Goal: Transaction & Acquisition: Purchase product/service

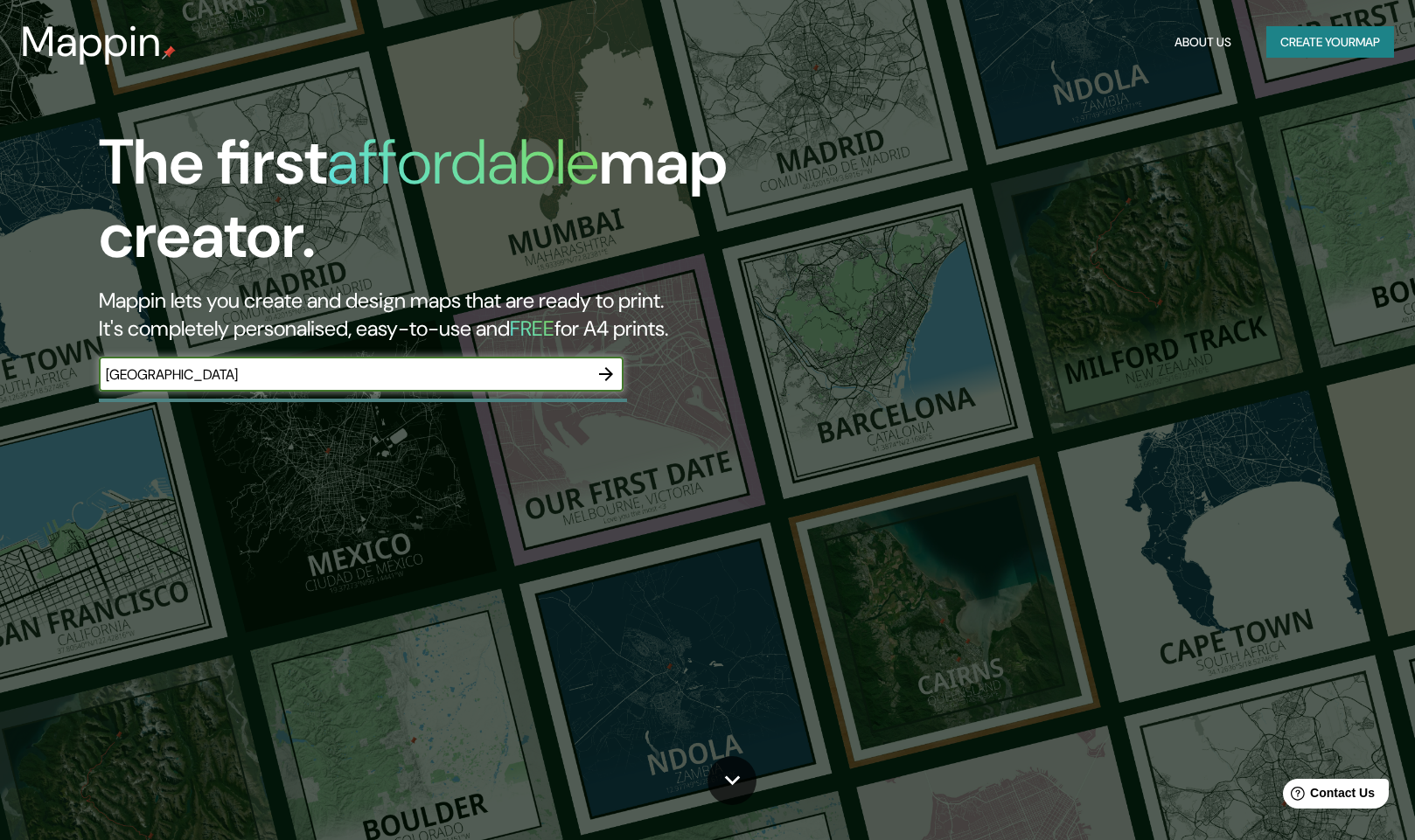
type input "[GEOGRAPHIC_DATA]"
click at [622, 370] on button "button" at bounding box center [606, 373] width 35 height 35
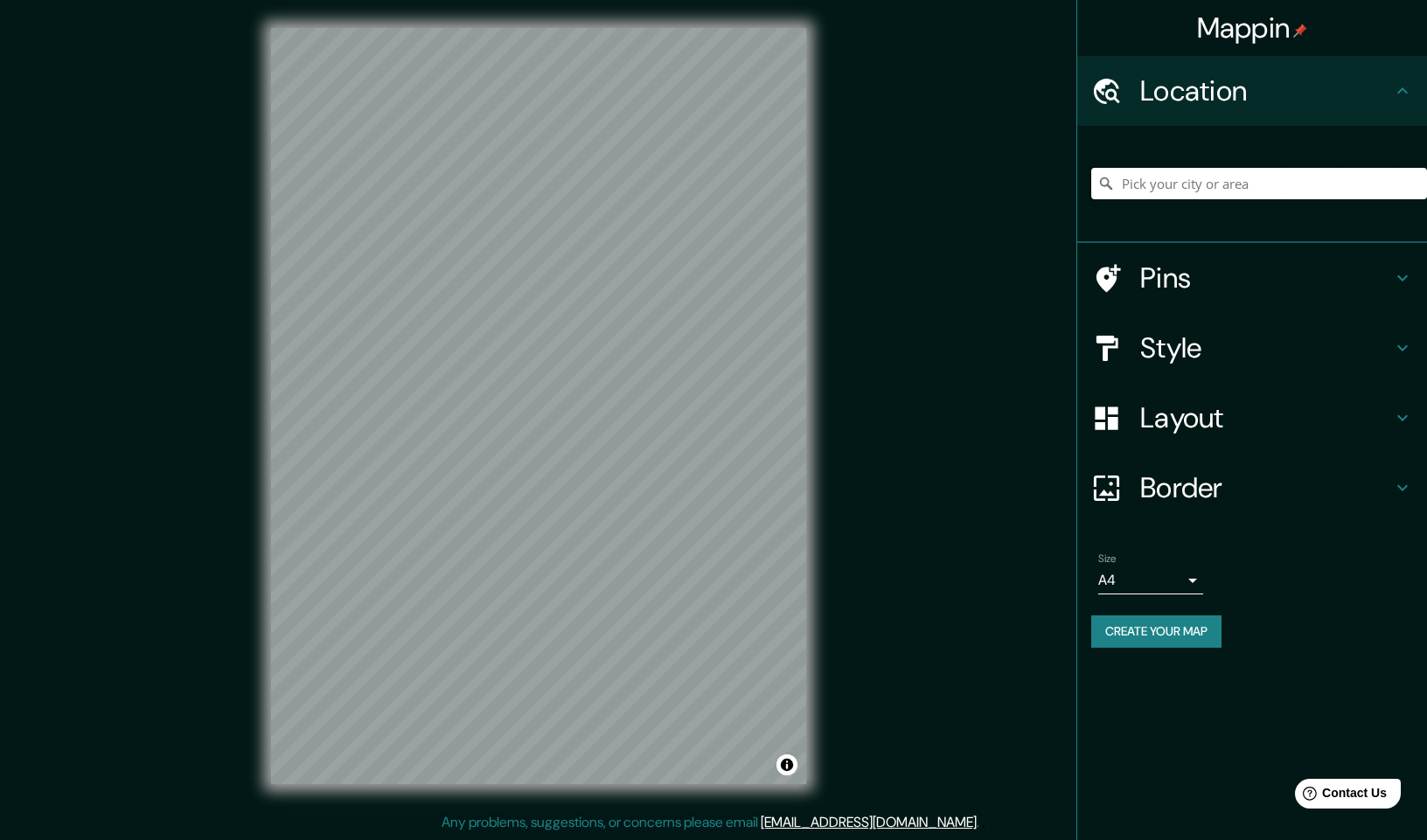
click at [1182, 187] on input "Pick your city or area" at bounding box center [1259, 183] width 336 height 31
click at [1166, 568] on body "Mappin Location Pins Style Layout Border Choose a border. Hint : you can make l…" at bounding box center [713, 420] width 1427 height 840
click at [1152, 639] on li "A3" at bounding box center [1150, 644] width 105 height 31
click at [1170, 569] on body "Mappin Location Pins Style Layout Border Choose a border. Hint : you can make l…" at bounding box center [713, 420] width 1427 height 840
click at [1155, 614] on li "A4" at bounding box center [1150, 612] width 105 height 31
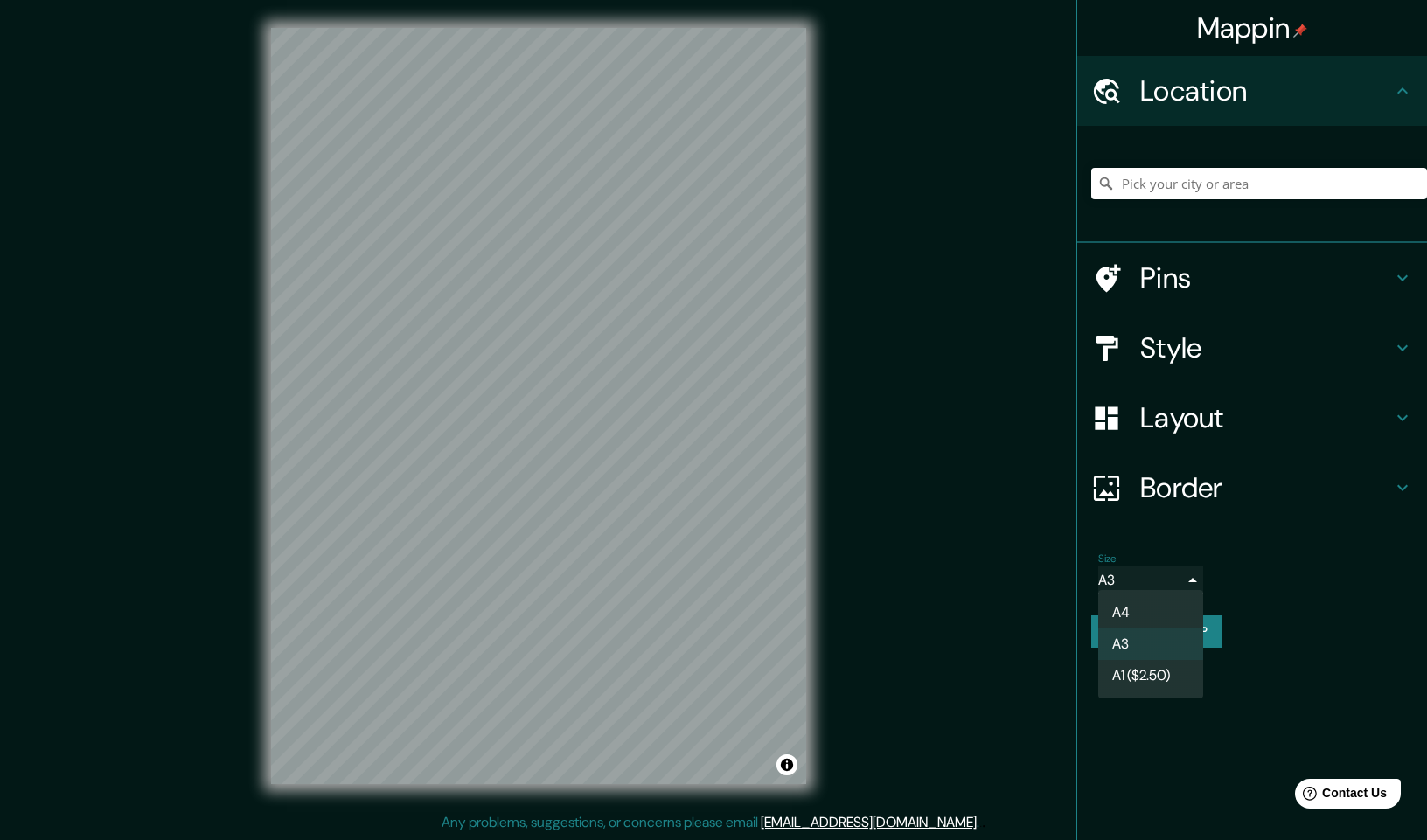
type input "single"
click at [1171, 190] on input "Pick your city or area" at bounding box center [1259, 183] width 336 height 31
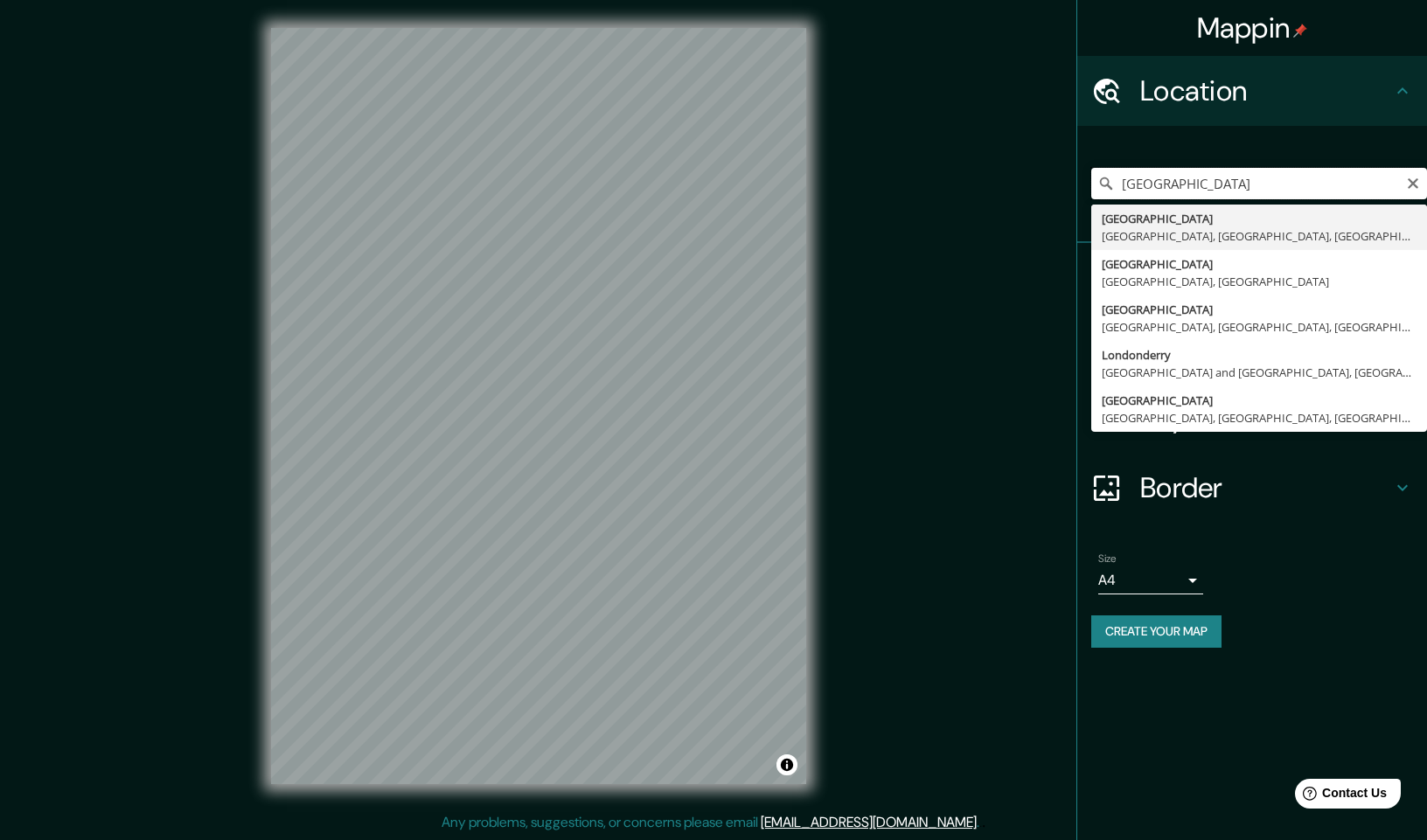
type input "[GEOGRAPHIC_DATA], [GEOGRAPHIC_DATA], [GEOGRAPHIC_DATA], [GEOGRAPHIC_DATA]"
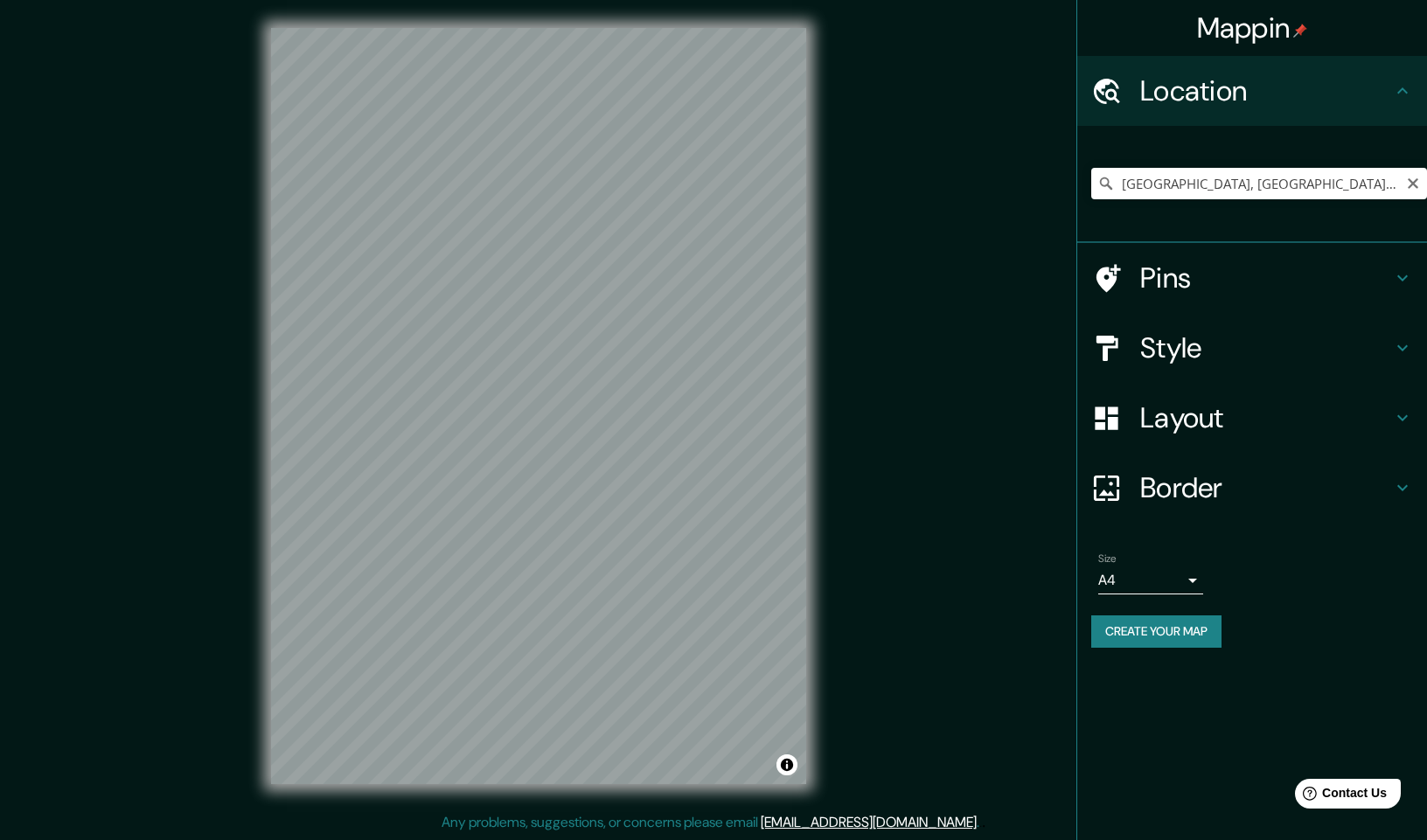
click at [1187, 349] on h4 "Style" at bounding box center [1265, 348] width 252 height 35
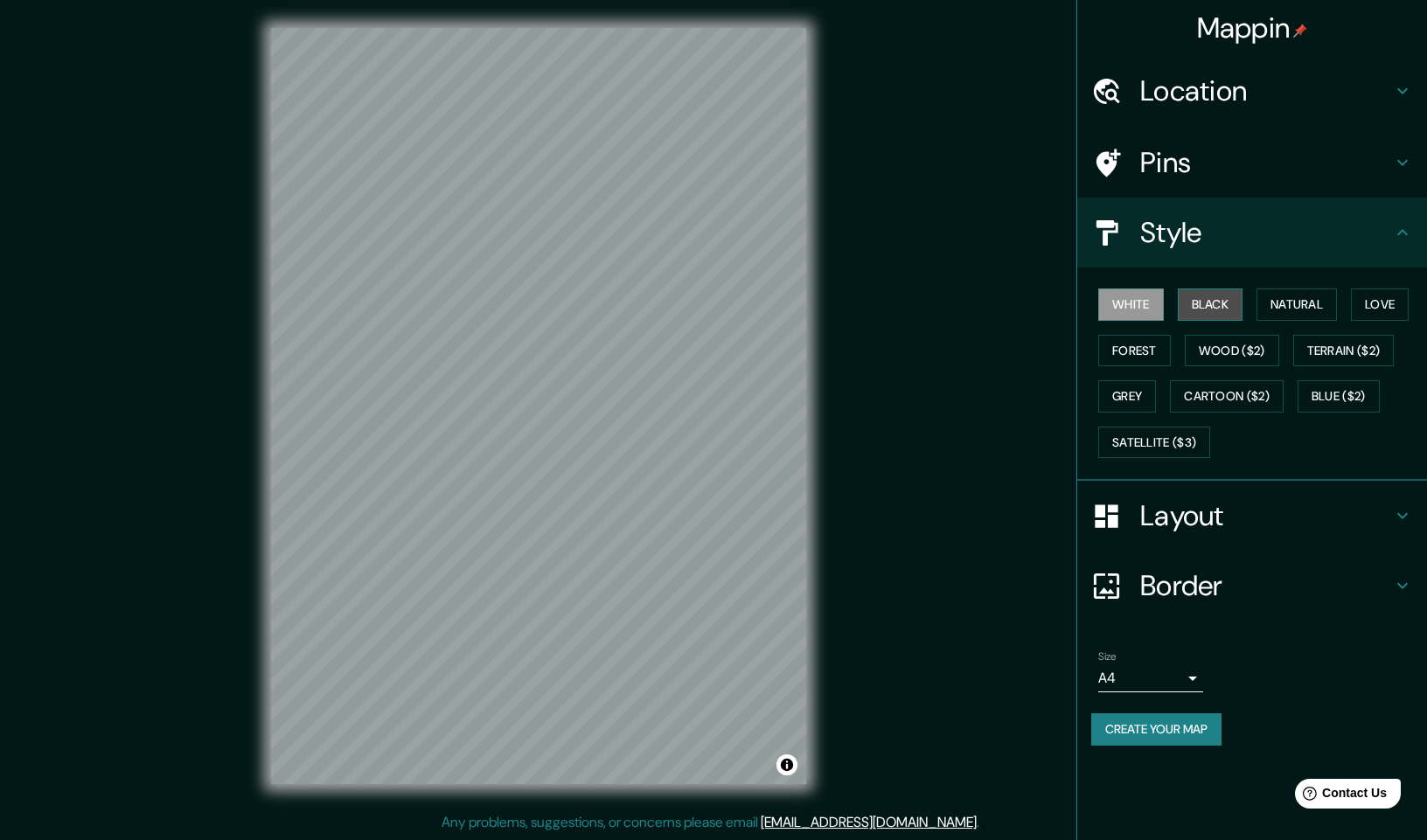
click at [1217, 299] on button "Black" at bounding box center [1210, 304] width 66 height 32
click at [1289, 304] on button "Natural" at bounding box center [1296, 304] width 80 height 32
click at [1368, 303] on button "Love" at bounding box center [1379, 304] width 58 height 32
click at [1117, 353] on button "Forest" at bounding box center [1134, 351] width 73 height 32
click at [1219, 348] on button "Wood ($2)" at bounding box center [1231, 351] width 94 height 32
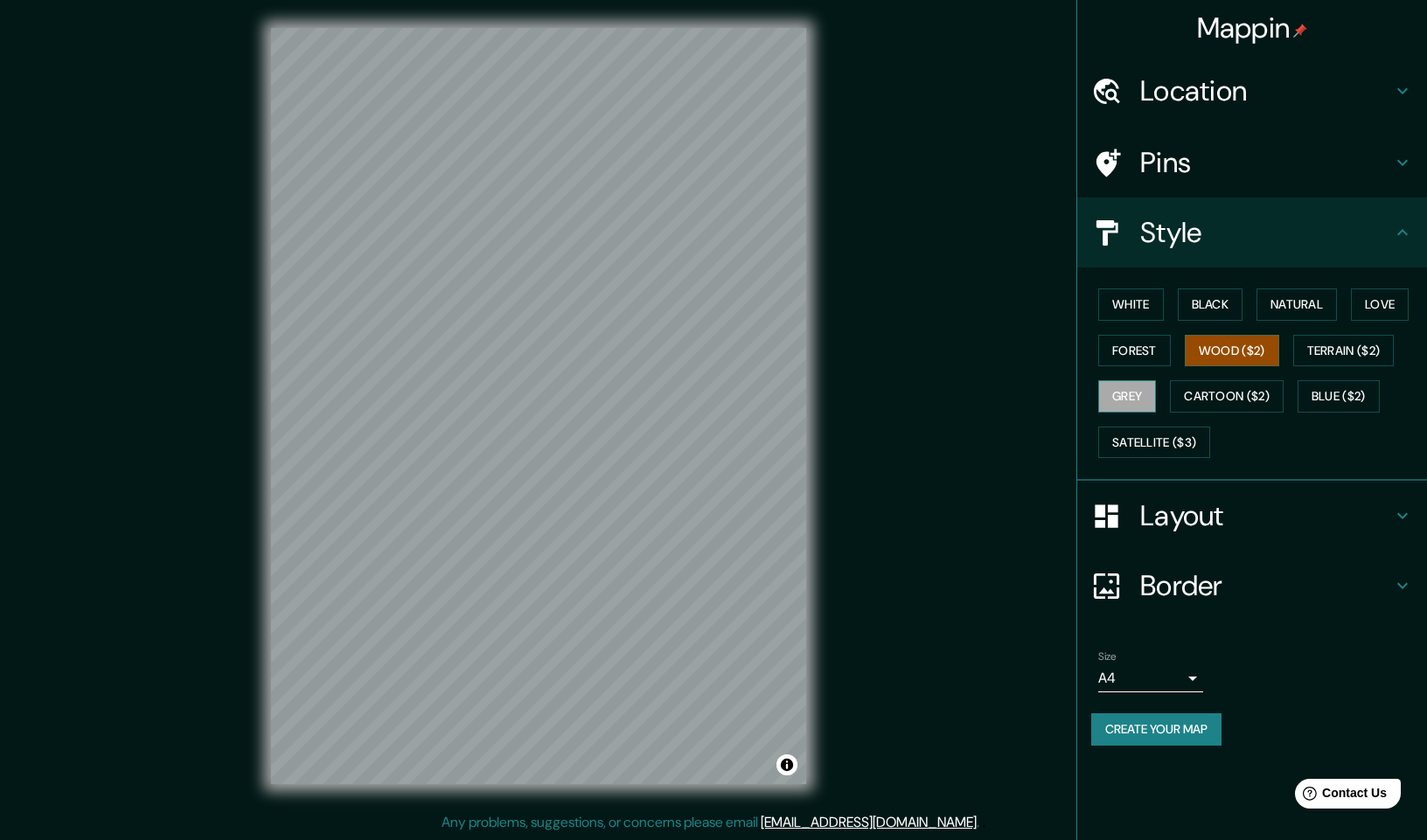
click at [1117, 396] on button "Grey" at bounding box center [1126, 396] width 58 height 32
click at [1153, 309] on button "White" at bounding box center [1131, 304] width 66 height 32
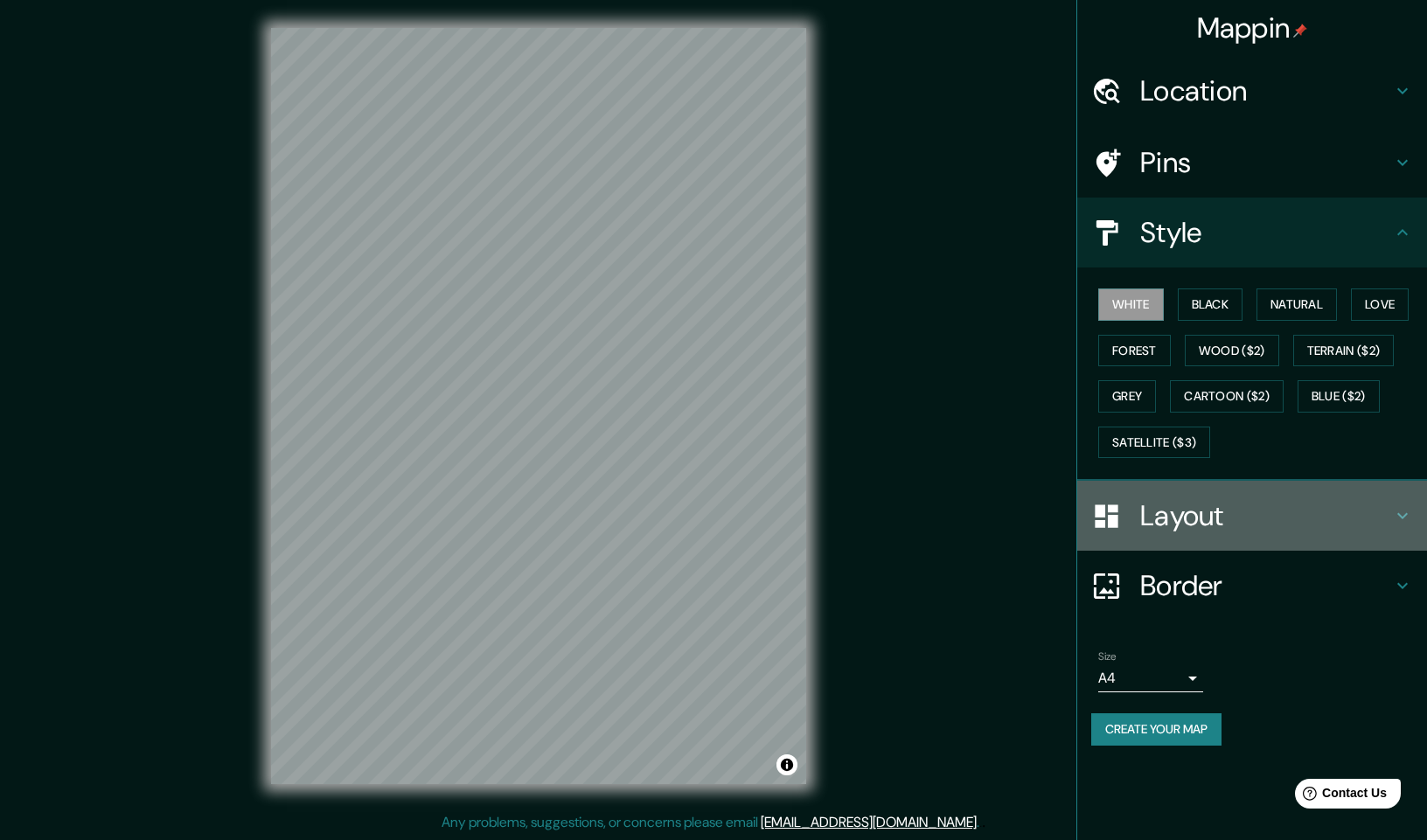
click at [1170, 502] on h4 "Layout" at bounding box center [1265, 515] width 252 height 35
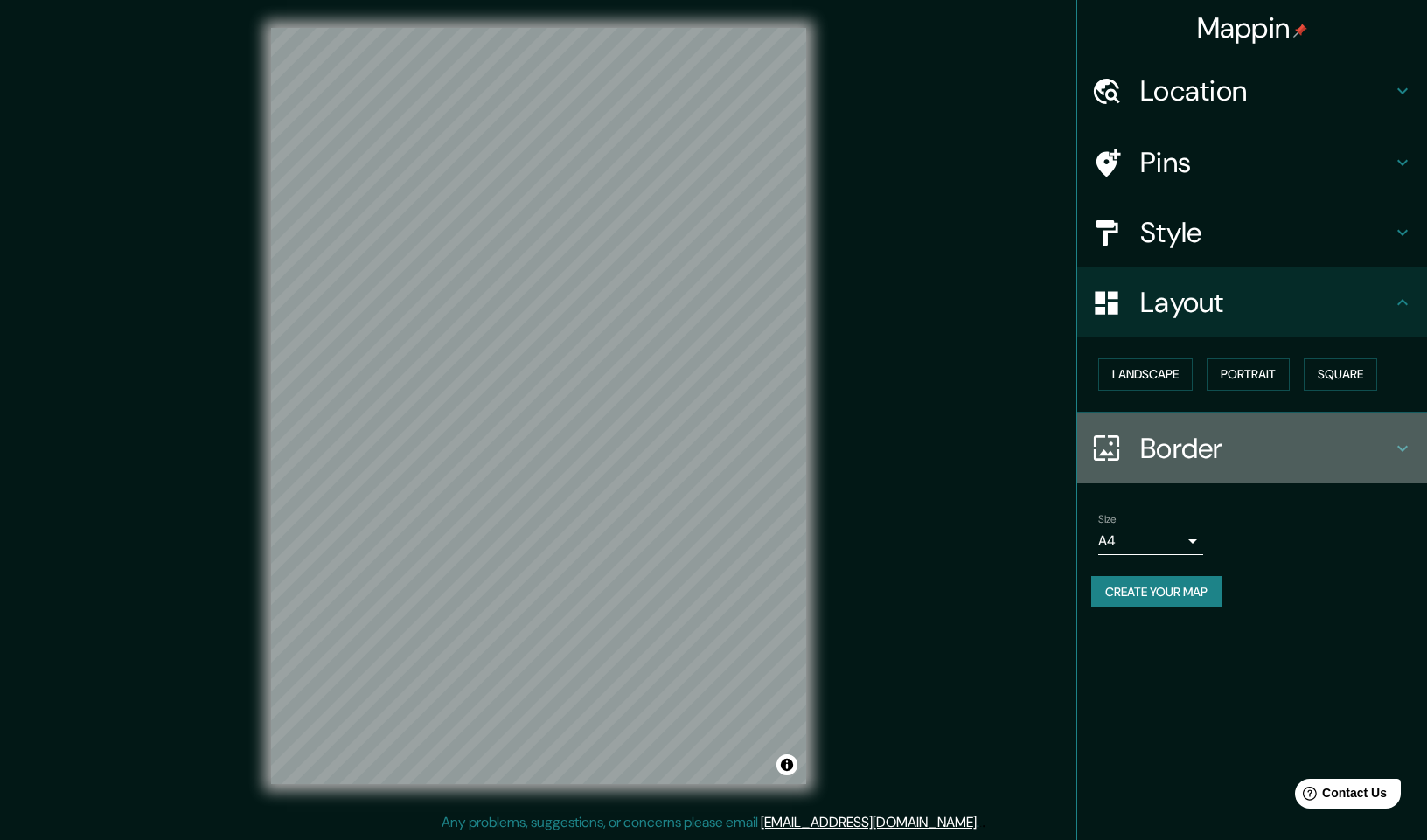
click at [1208, 454] on h4 "Border" at bounding box center [1265, 448] width 252 height 35
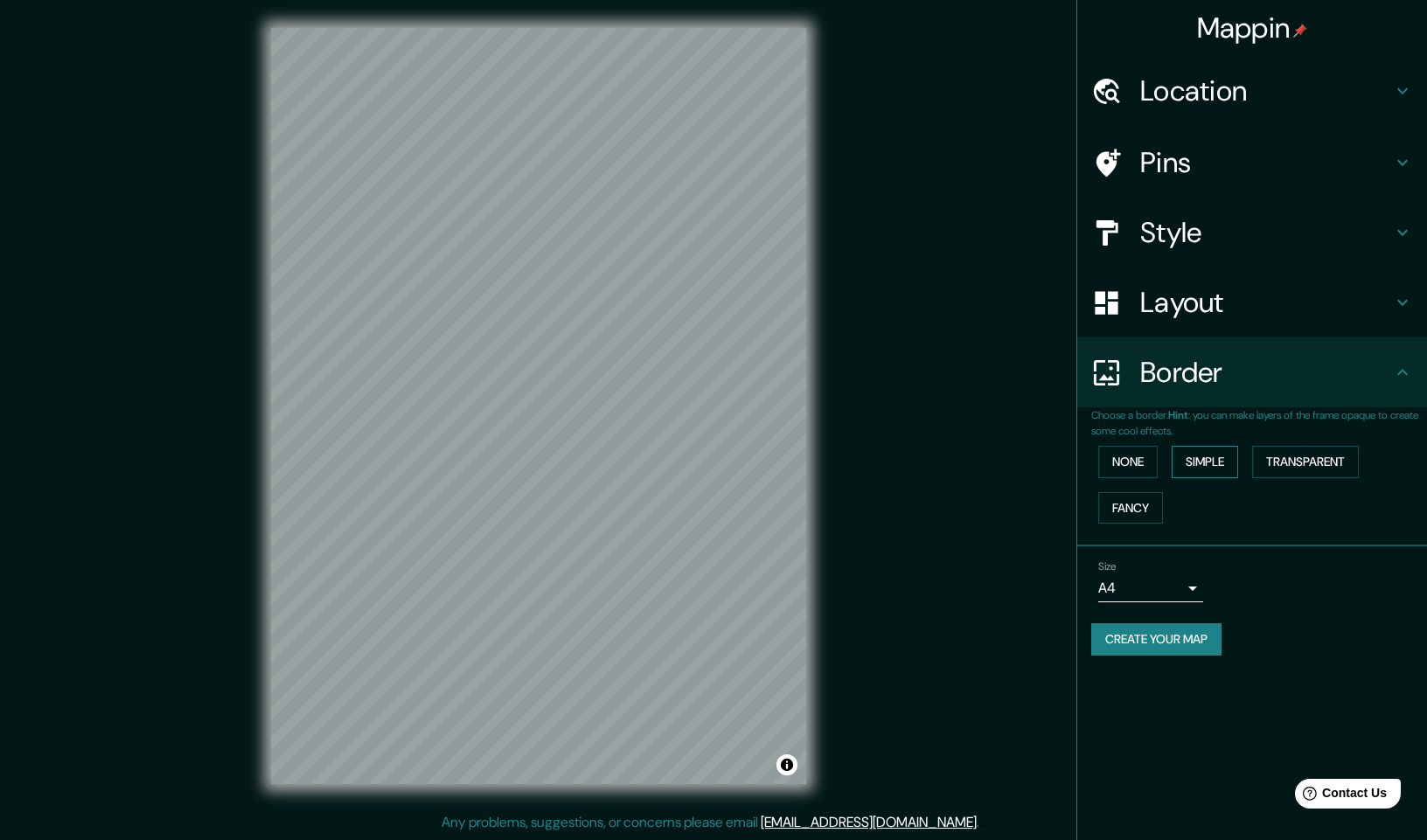
click at [1232, 454] on button "Simple" at bounding box center [1204, 461] width 67 height 32
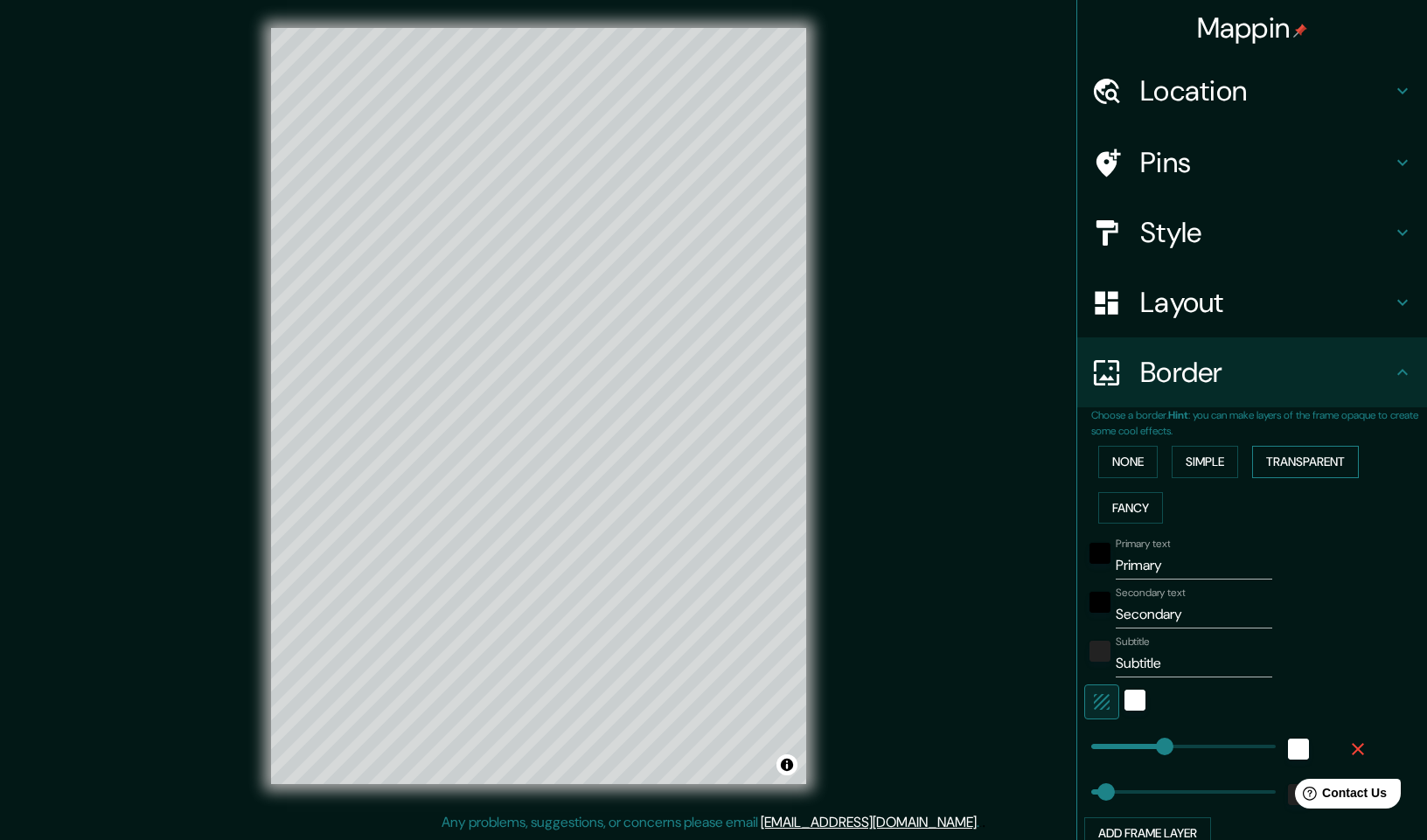
click at [1317, 457] on button "Transparent" at bounding box center [1305, 461] width 107 height 32
click at [1137, 500] on button "Fancy" at bounding box center [1130, 508] width 65 height 32
click at [1211, 463] on button "Simple" at bounding box center [1204, 461] width 67 height 32
click at [1098, 460] on button "None" at bounding box center [1127, 461] width 60 height 32
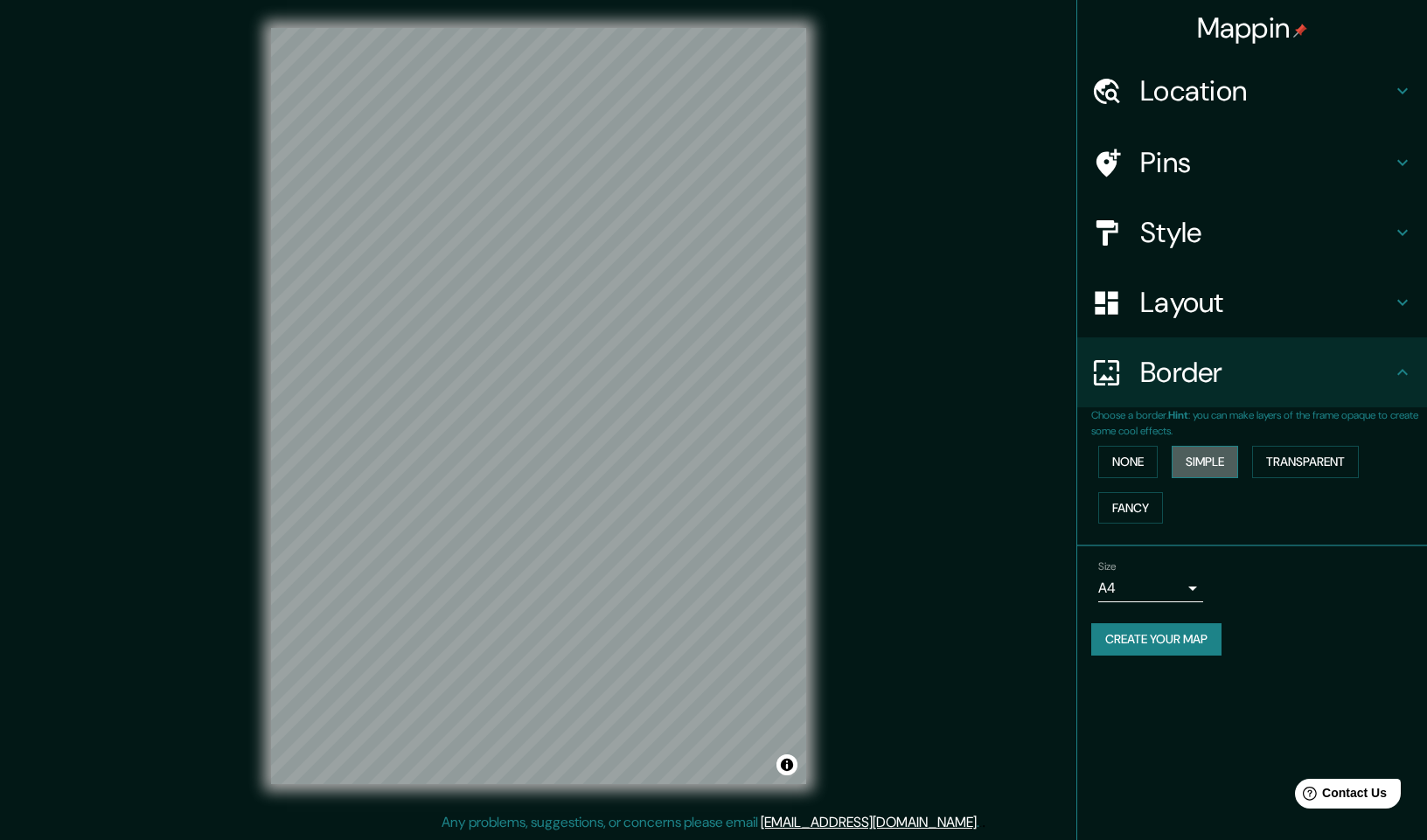
click at [1171, 458] on button "Simple" at bounding box center [1204, 461] width 67 height 32
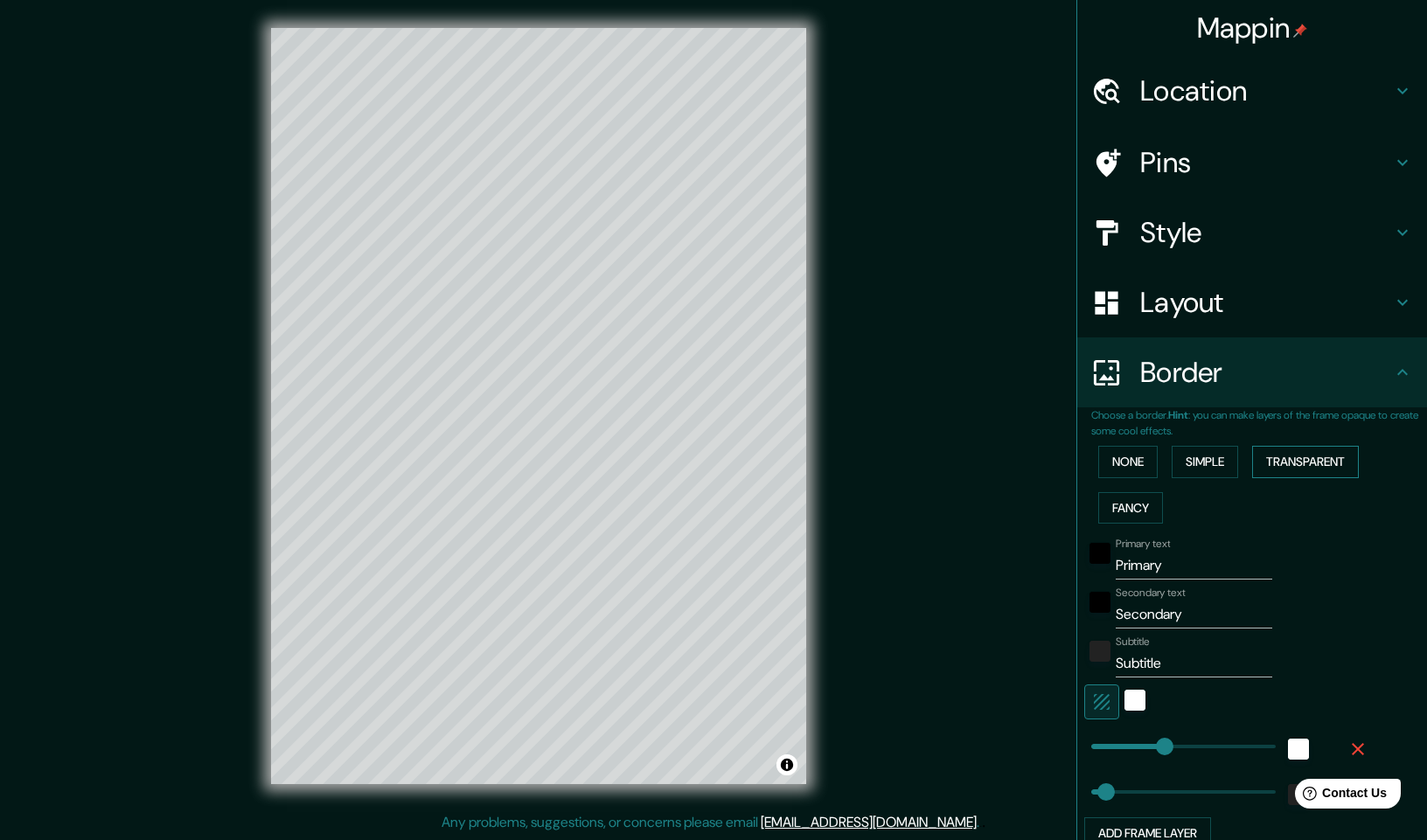
click at [1272, 454] on button "Transparent" at bounding box center [1305, 461] width 107 height 32
click at [1206, 171] on h4 "Pins" at bounding box center [1265, 162] width 252 height 35
type input "294"
type input "49"
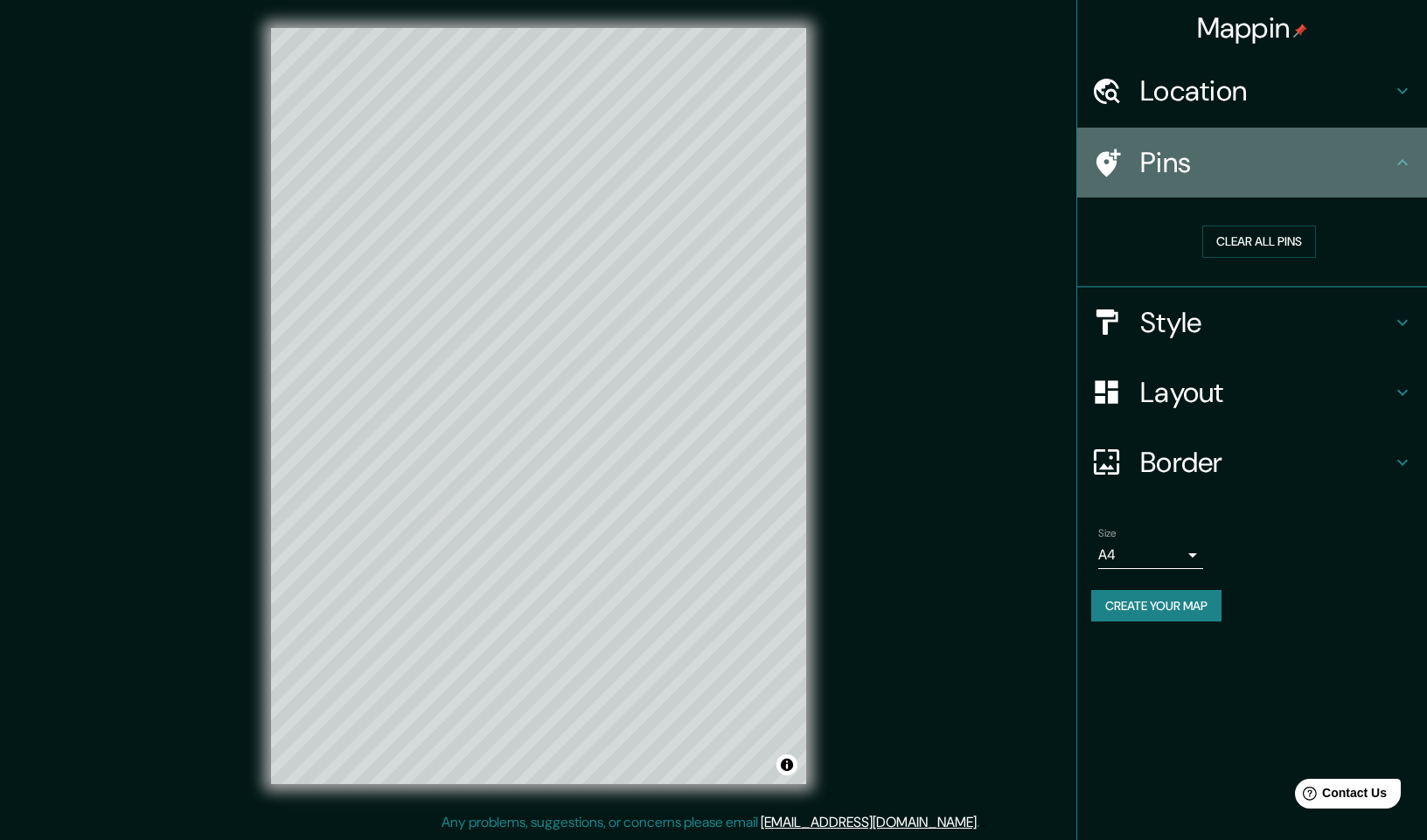
click at [1174, 152] on h4 "Pins" at bounding box center [1265, 162] width 252 height 35
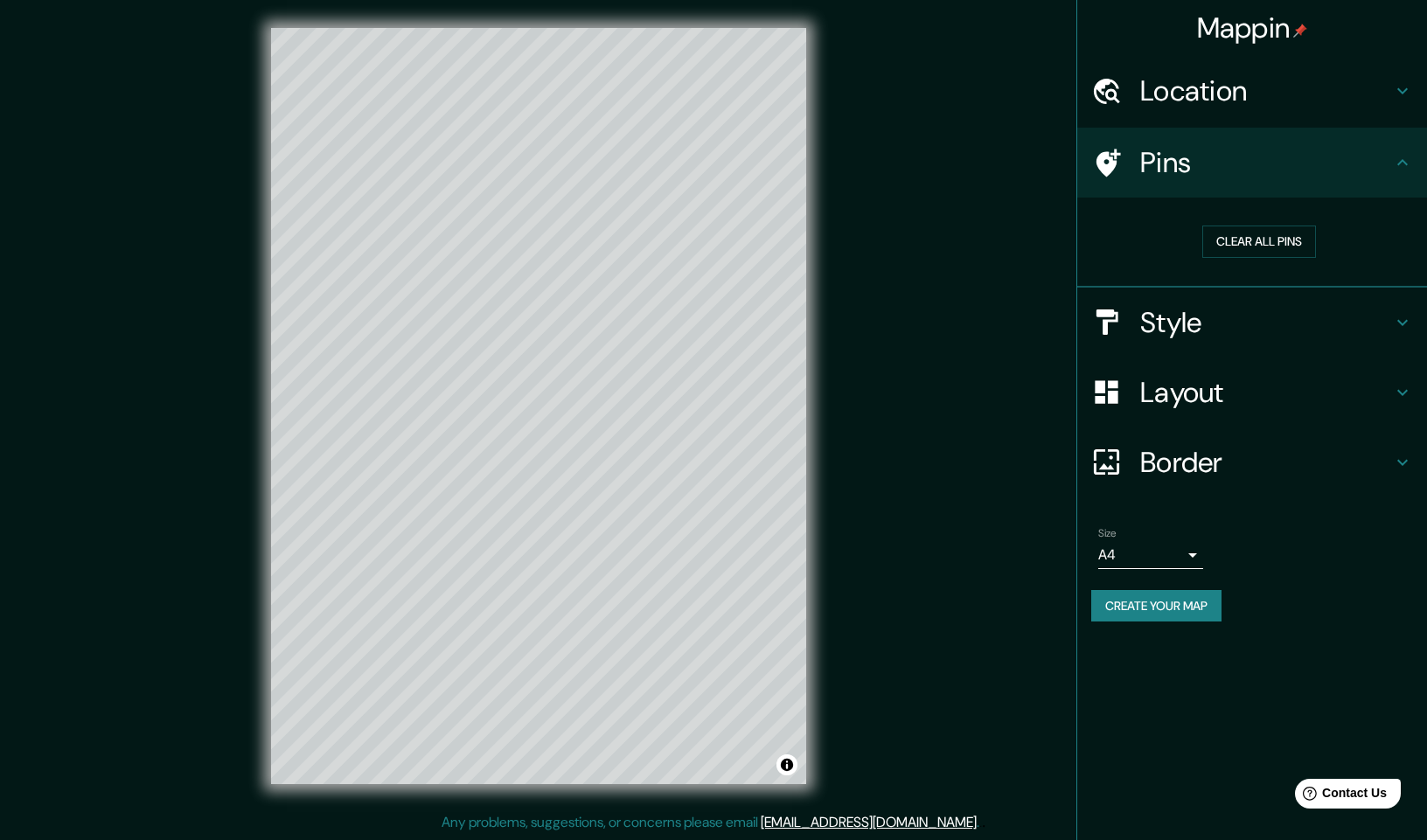
click at [1105, 162] on icon at bounding box center [1106, 163] width 30 height 30
click at [1391, 157] on icon at bounding box center [1402, 163] width 21 height 21
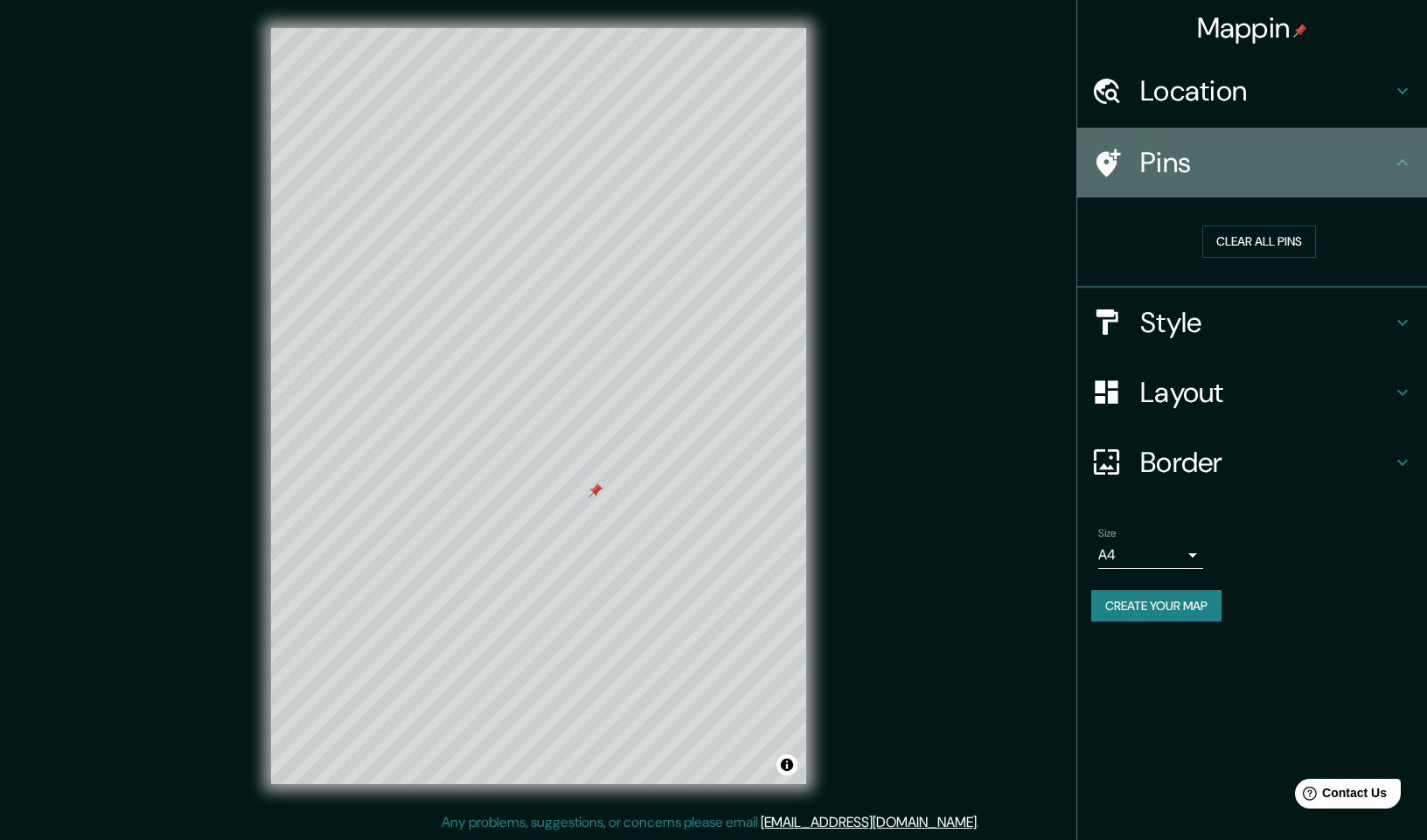
click at [1391, 157] on icon at bounding box center [1402, 163] width 21 height 21
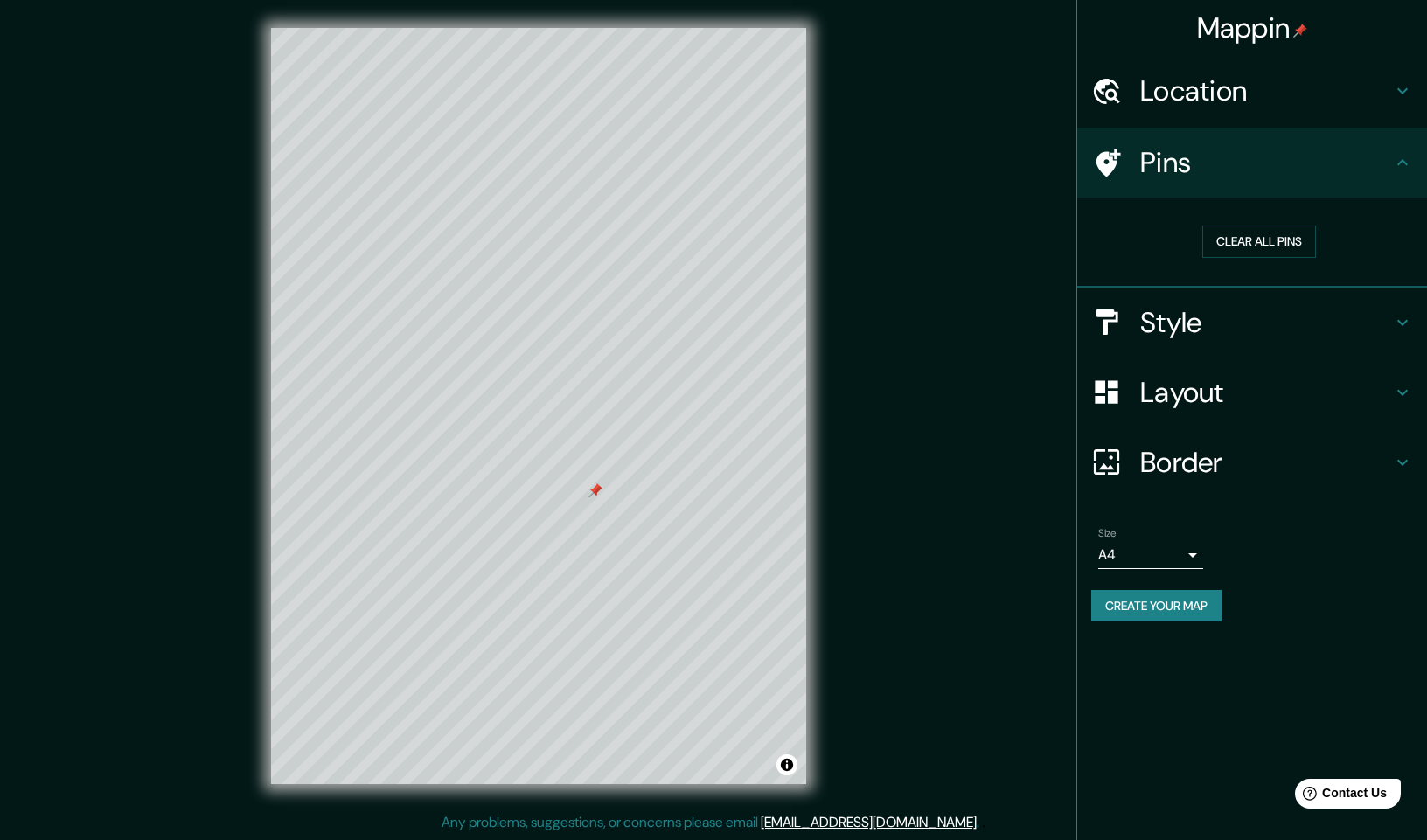
click at [1399, 313] on icon at bounding box center [1402, 323] width 21 height 21
type input "294"
type input "49"
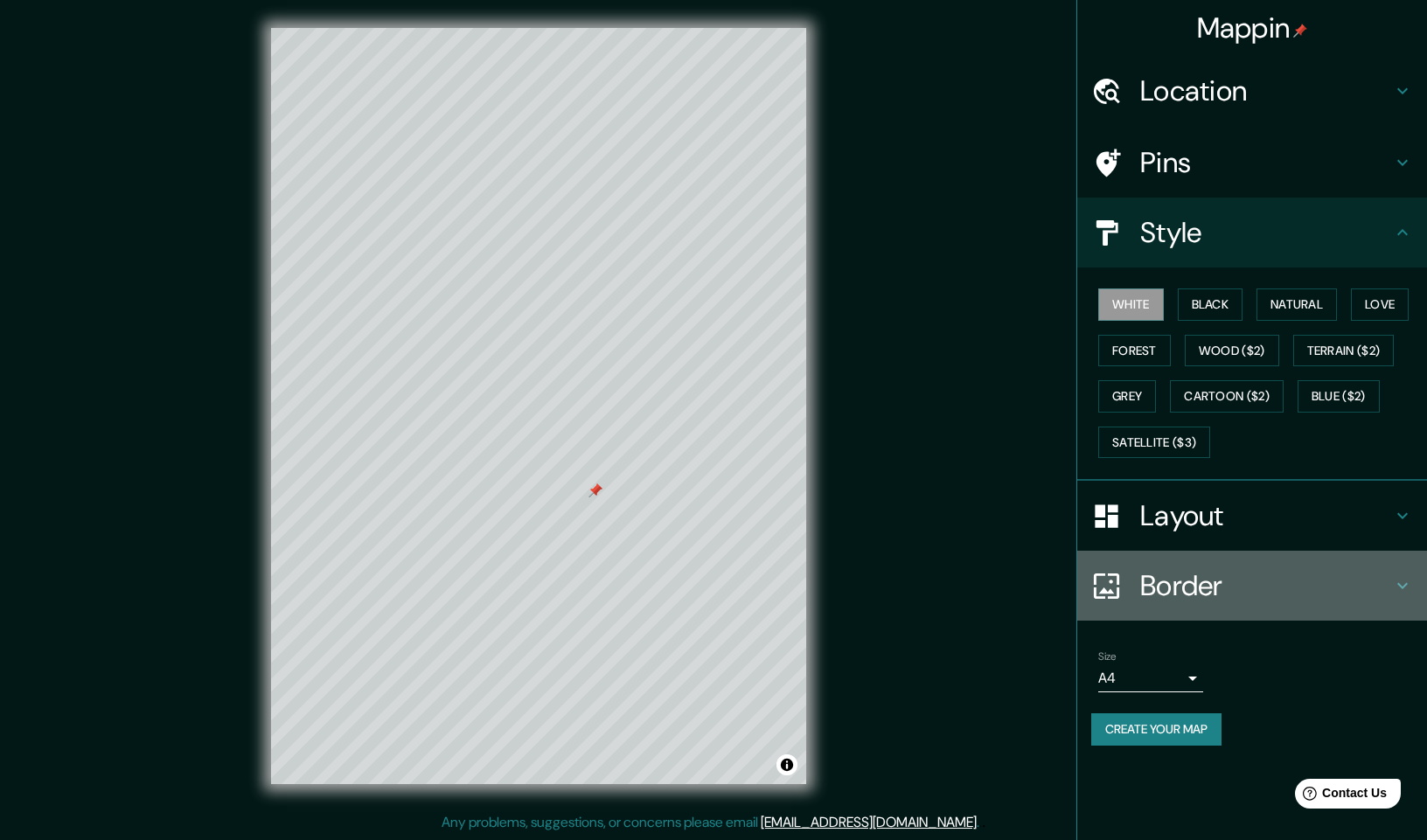
click at [1225, 550] on div "Border" at bounding box center [1251, 585] width 349 height 70
type input "294"
type input "49"
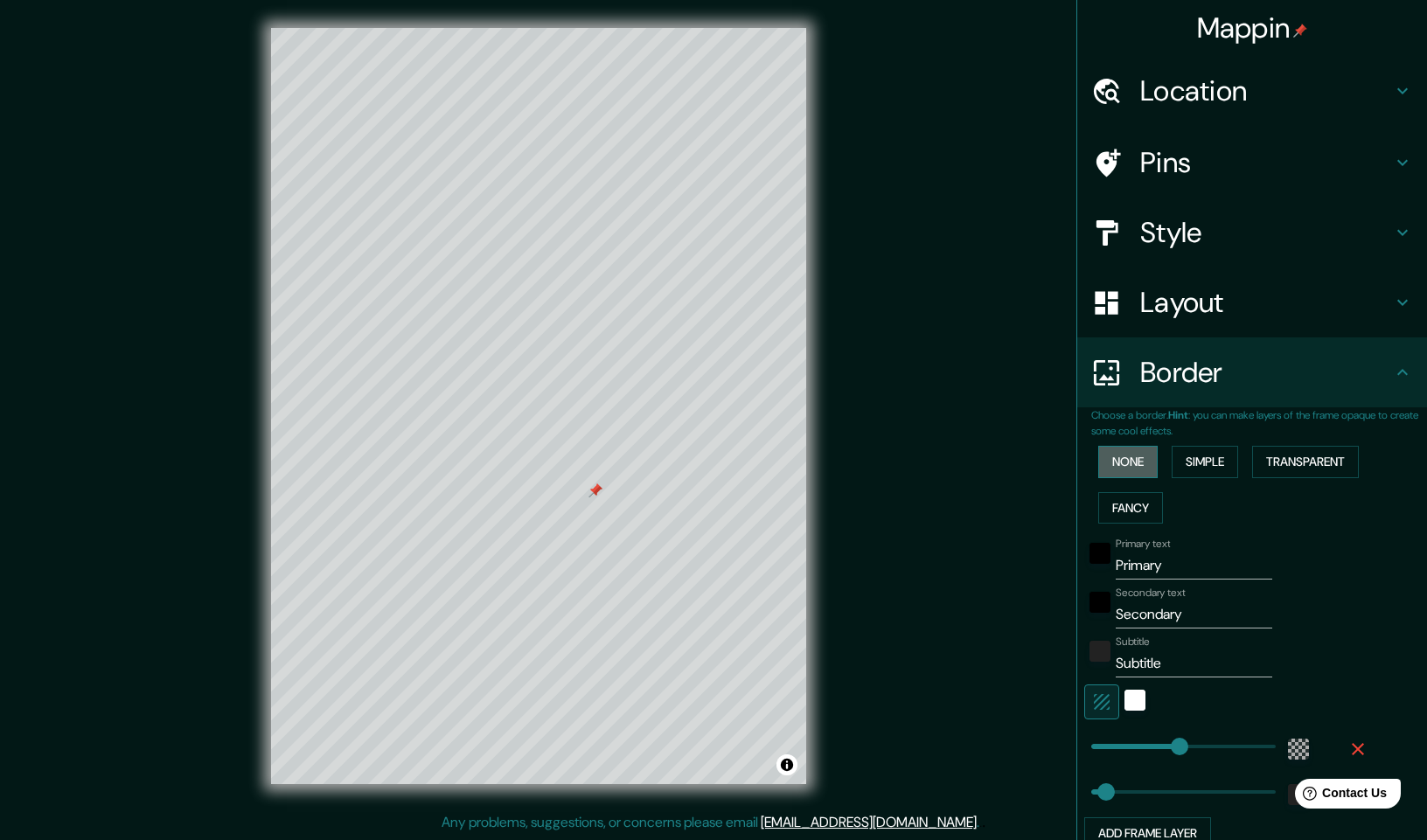
click at [1135, 460] on button "None" at bounding box center [1127, 461] width 60 height 32
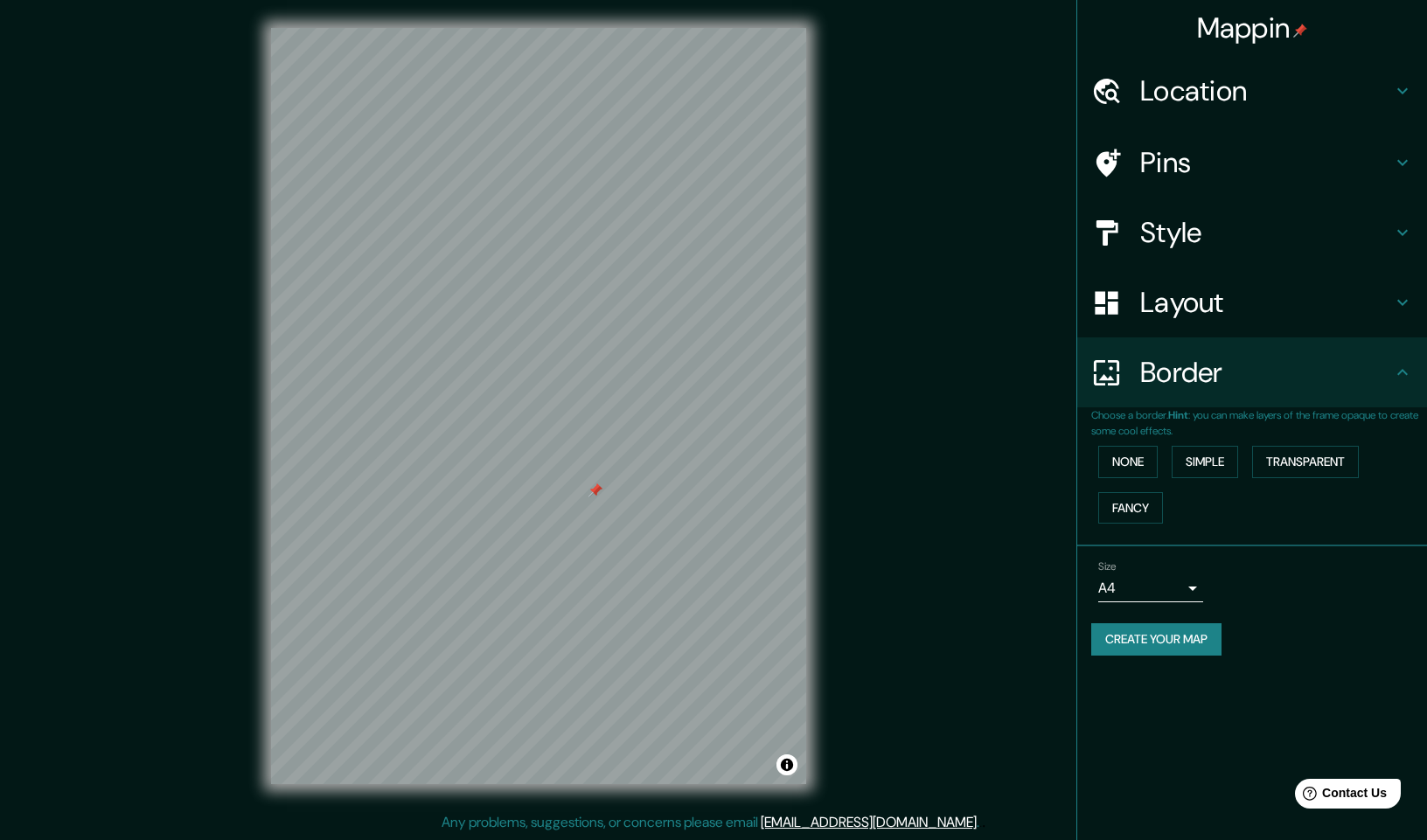
click at [601, 493] on div at bounding box center [596, 491] width 14 height 14
drag, startPoint x: 595, startPoint y: 492, endPoint x: 620, endPoint y: 489, distance: 25.2
click at [586, 489] on div at bounding box center [579, 483] width 14 height 14
click at [1217, 172] on h4 "Pins" at bounding box center [1265, 162] width 252 height 35
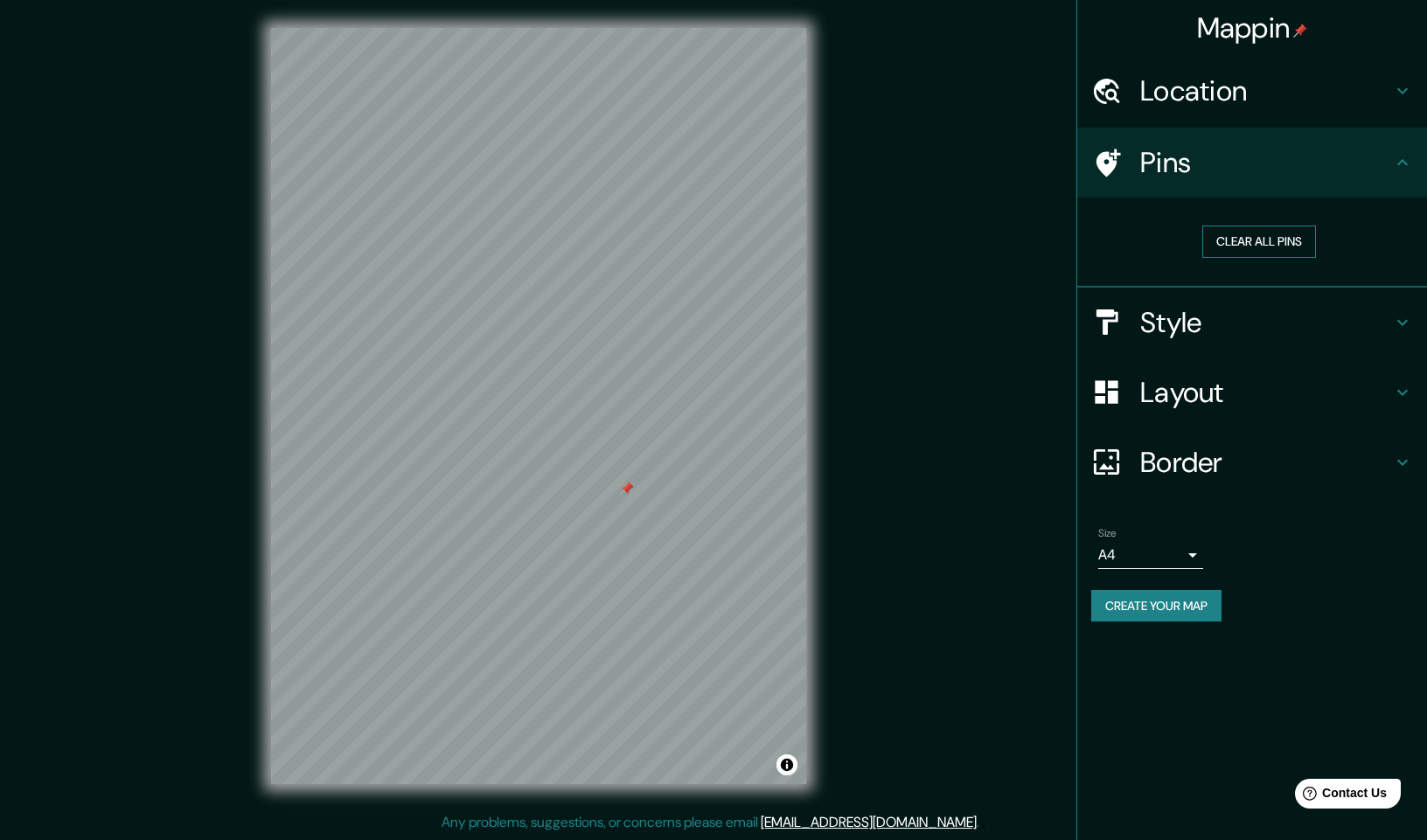
click at [1231, 236] on button "Clear all pins" at bounding box center [1259, 242] width 114 height 32
click at [1244, 245] on button "Clear all pins" at bounding box center [1259, 242] width 114 height 32
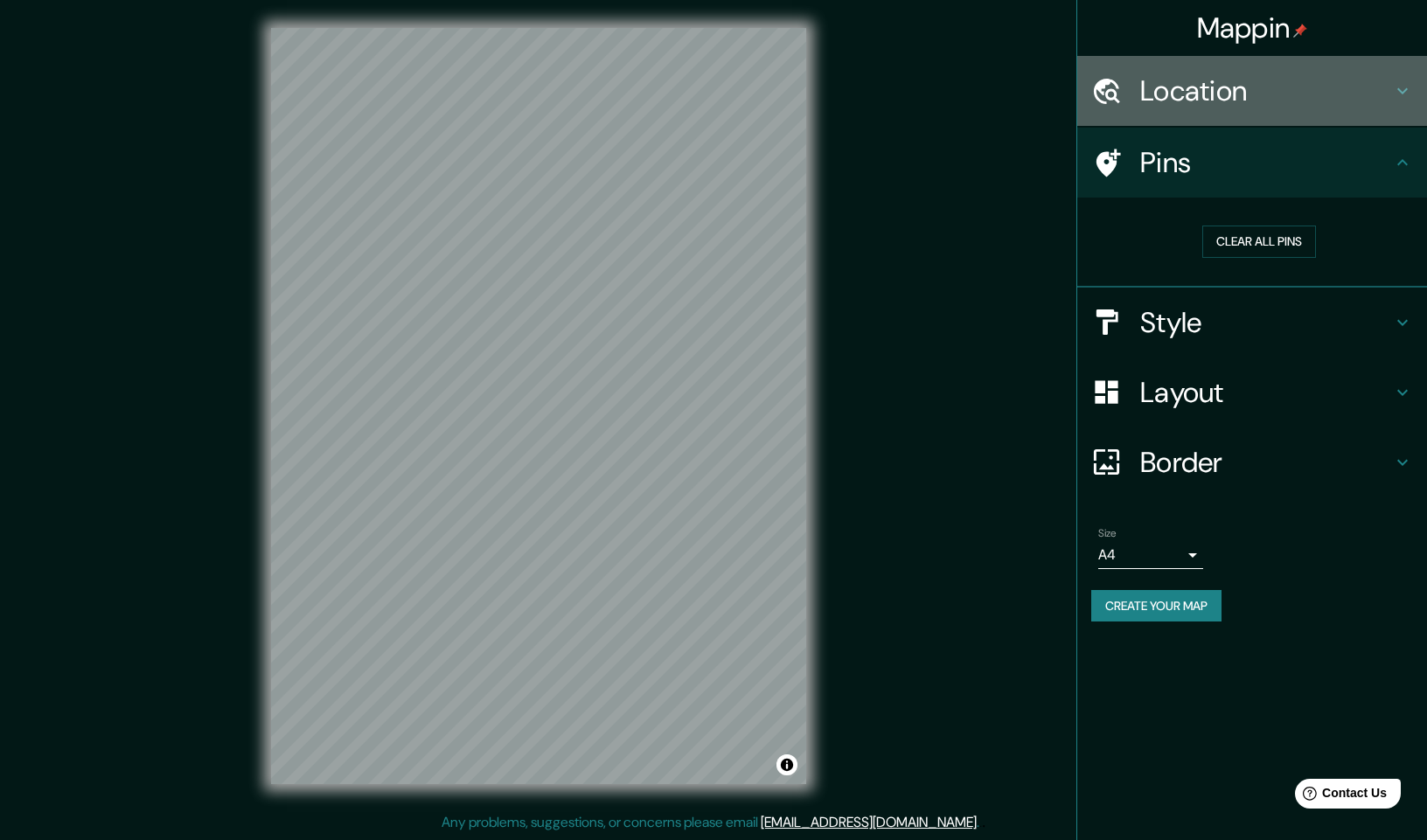
click at [1387, 101] on div "Location" at bounding box center [1251, 91] width 349 height 70
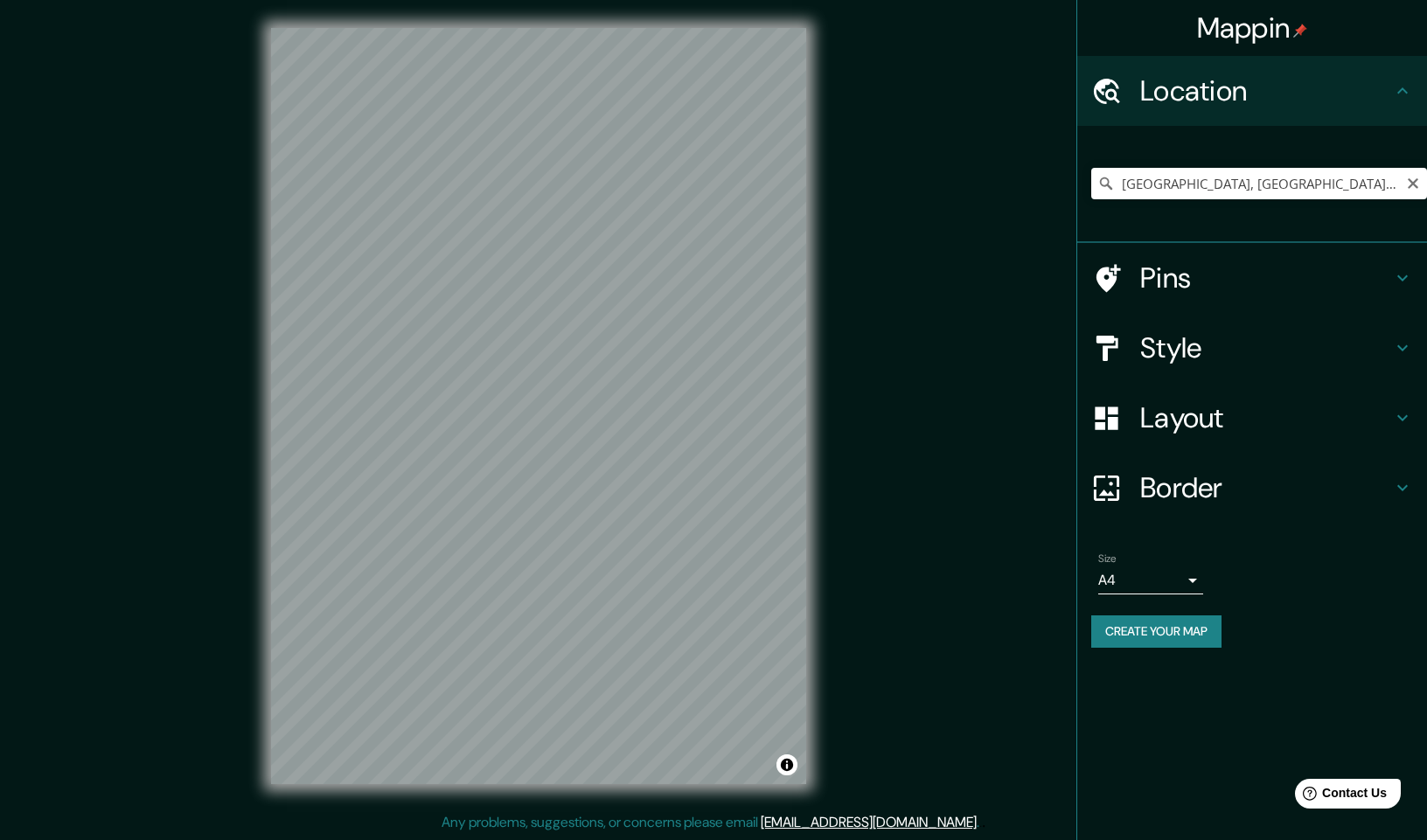
click at [1387, 101] on div "Location" at bounding box center [1251, 91] width 349 height 70
click at [1399, 276] on icon at bounding box center [1402, 278] width 21 height 21
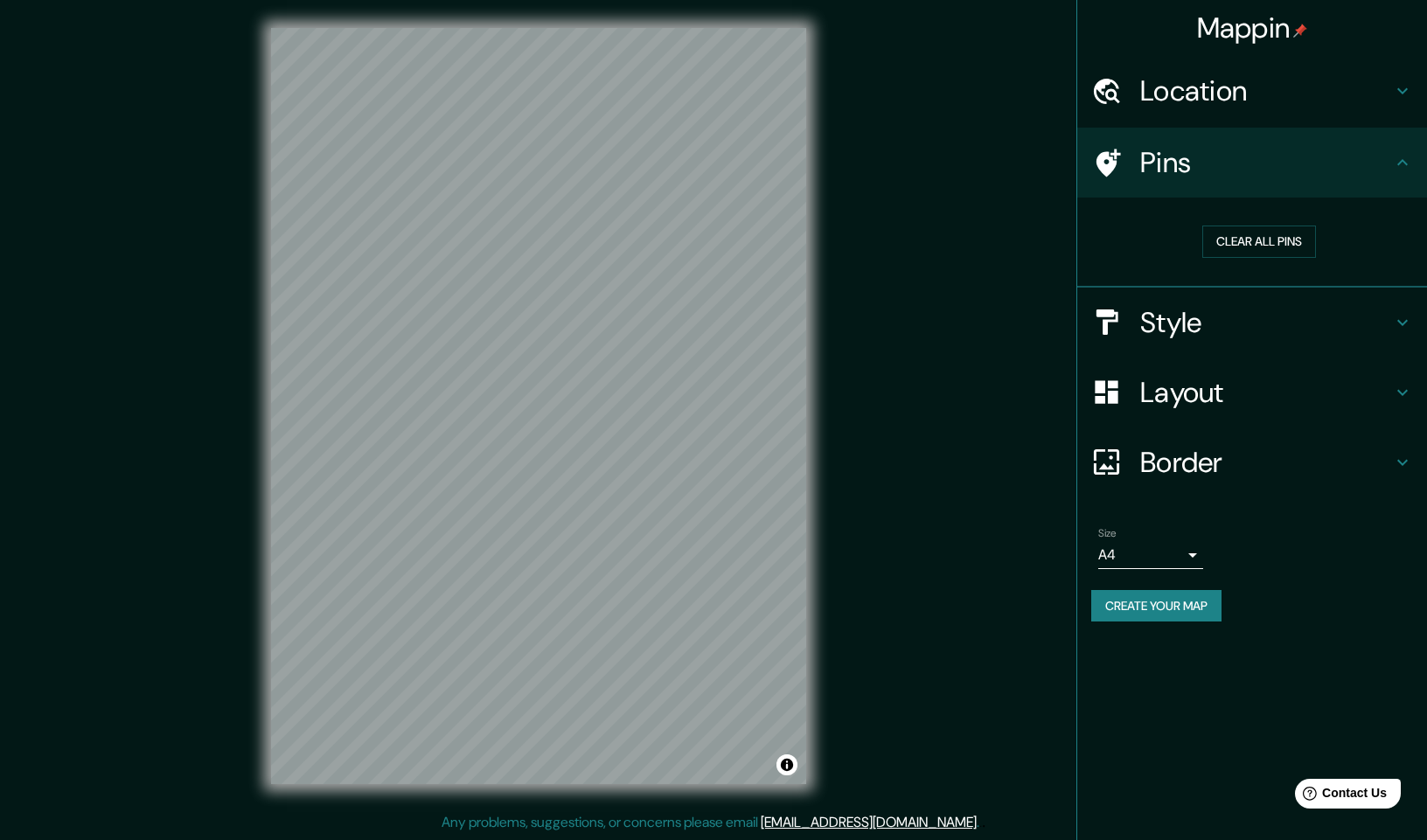
click at [1377, 315] on h4 "Style" at bounding box center [1265, 322] width 252 height 35
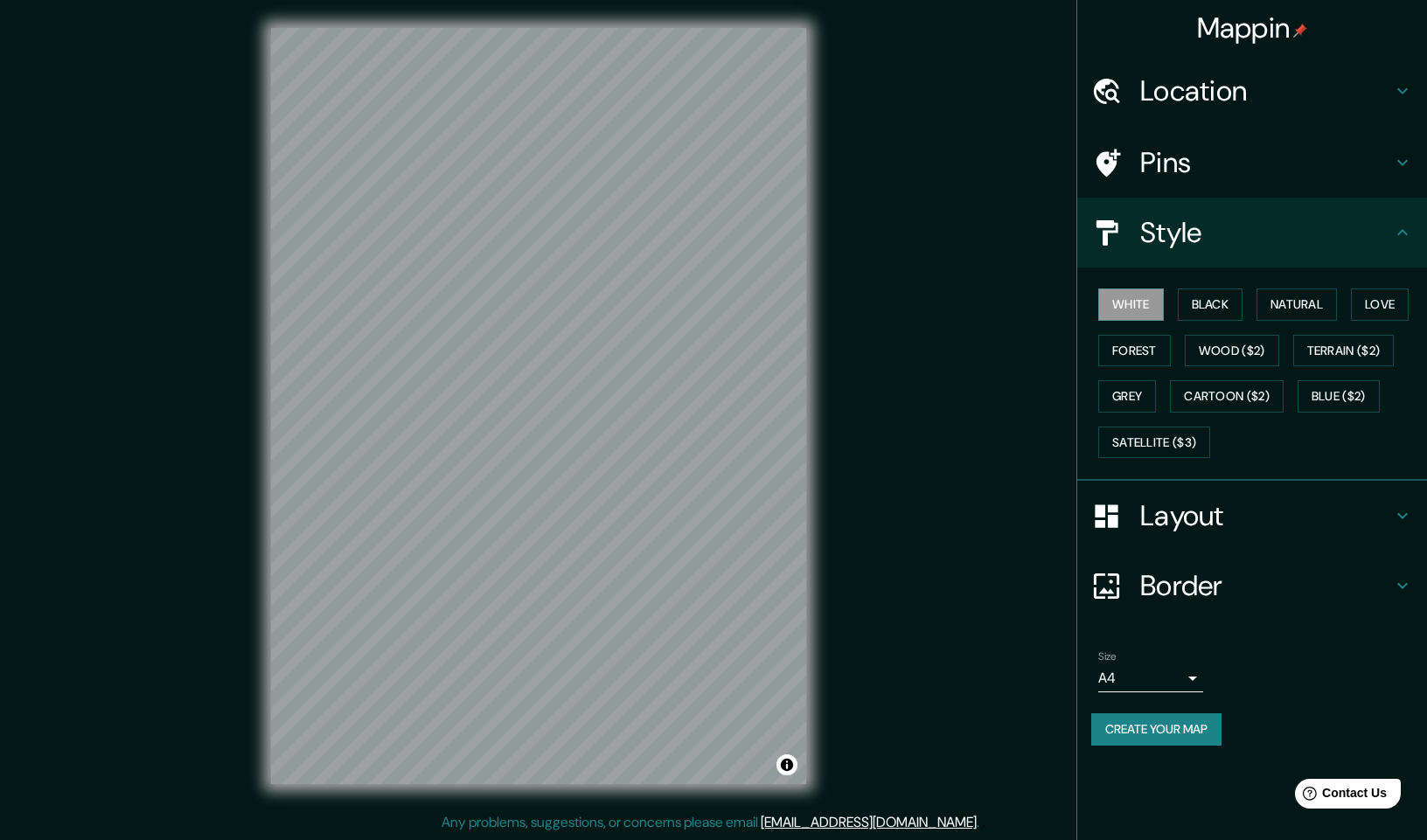
click at [1328, 525] on h4 "Layout" at bounding box center [1265, 515] width 252 height 35
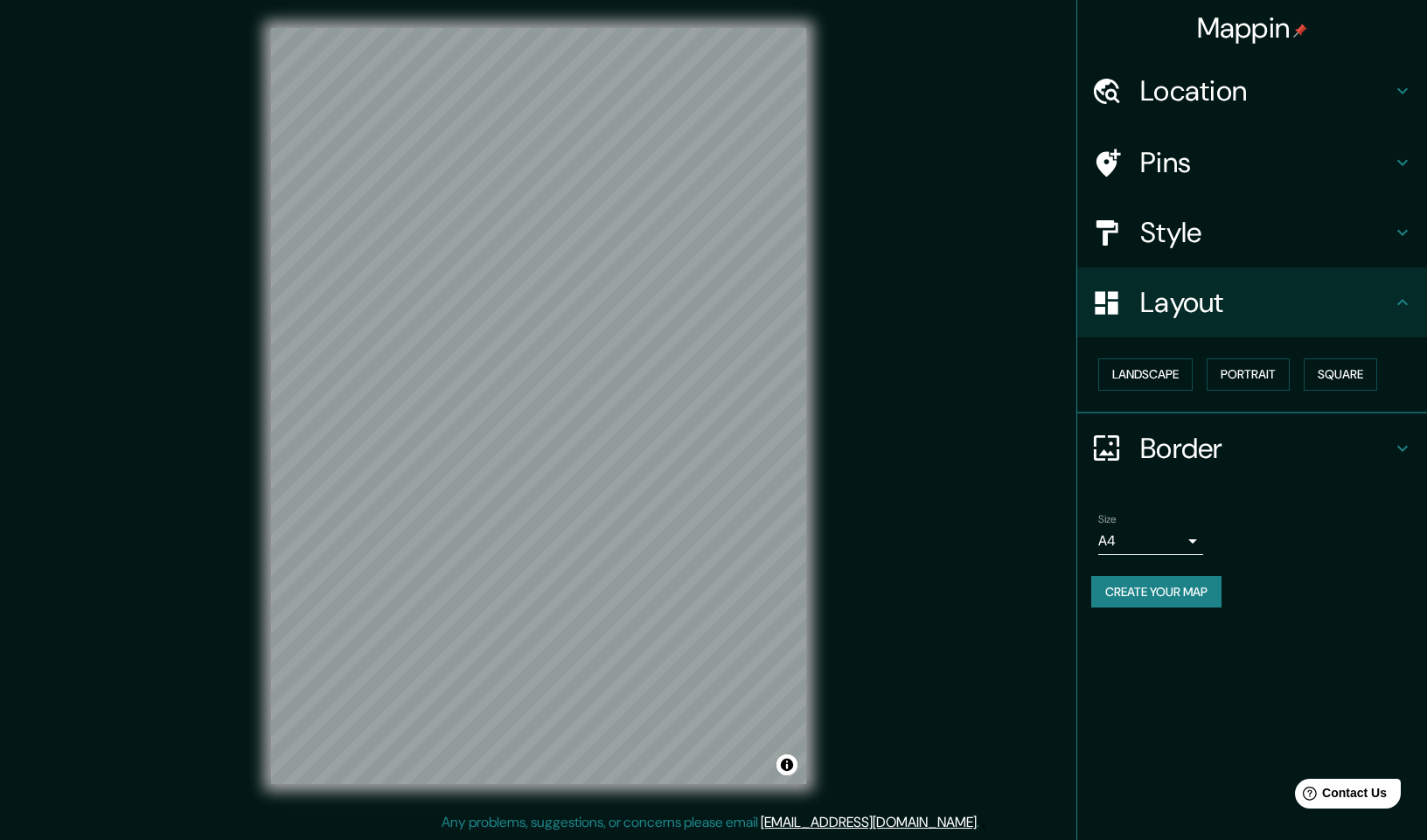
click at [1346, 442] on h4 "Border" at bounding box center [1265, 448] width 252 height 35
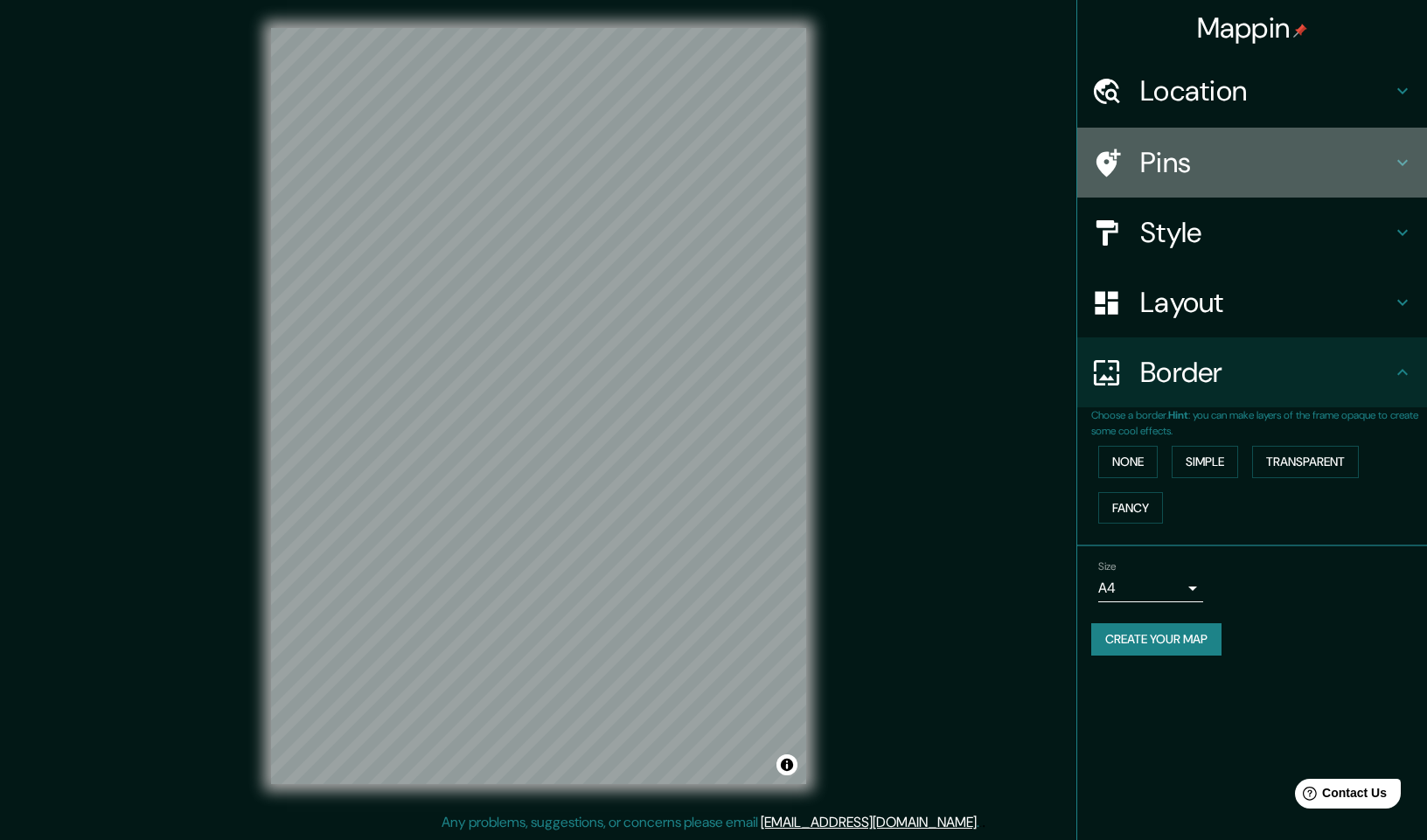
click at [1370, 164] on h4 "Pins" at bounding box center [1265, 162] width 252 height 35
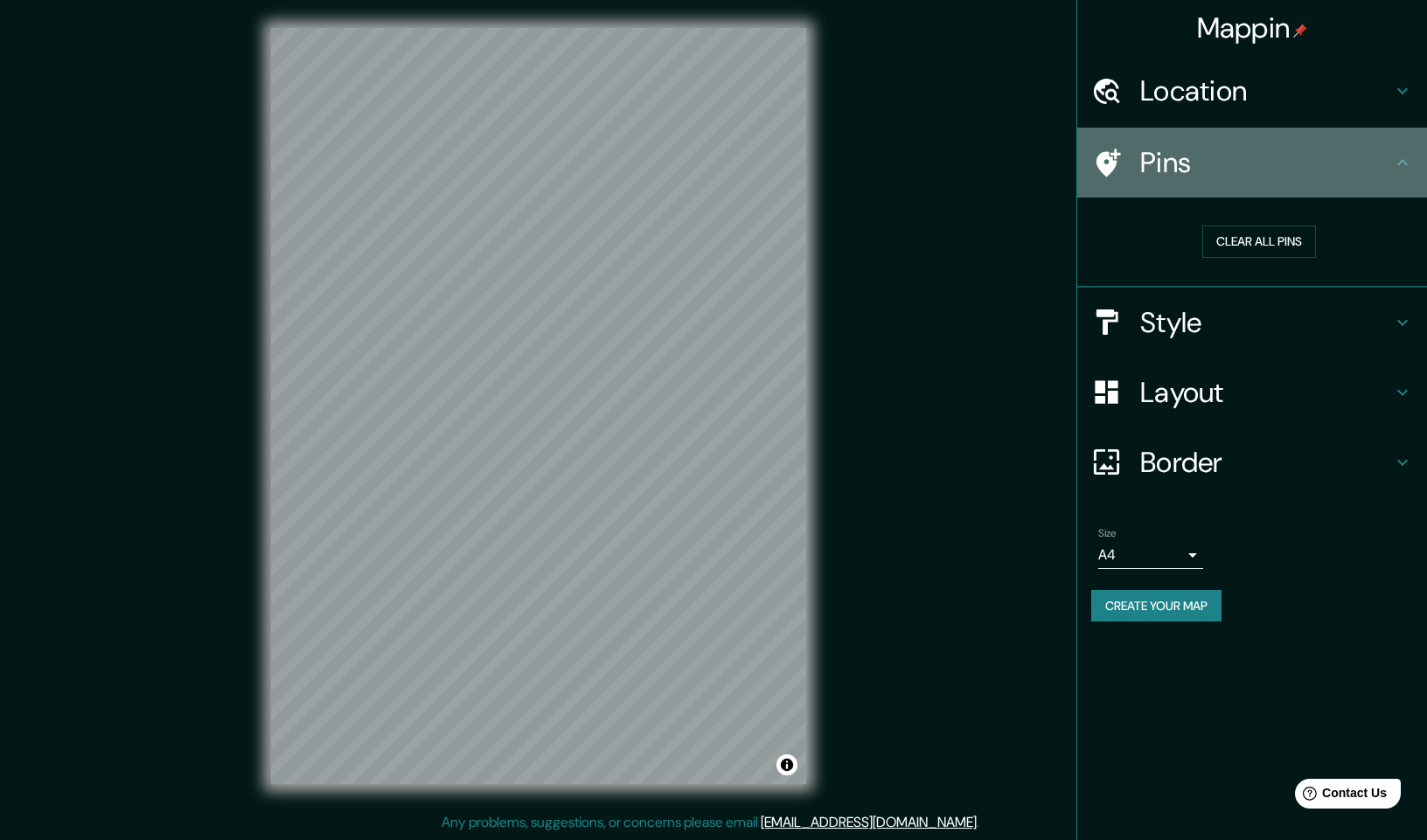
click at [1096, 152] on icon at bounding box center [1109, 162] width 25 height 28
